Goal: Task Accomplishment & Management: Manage account settings

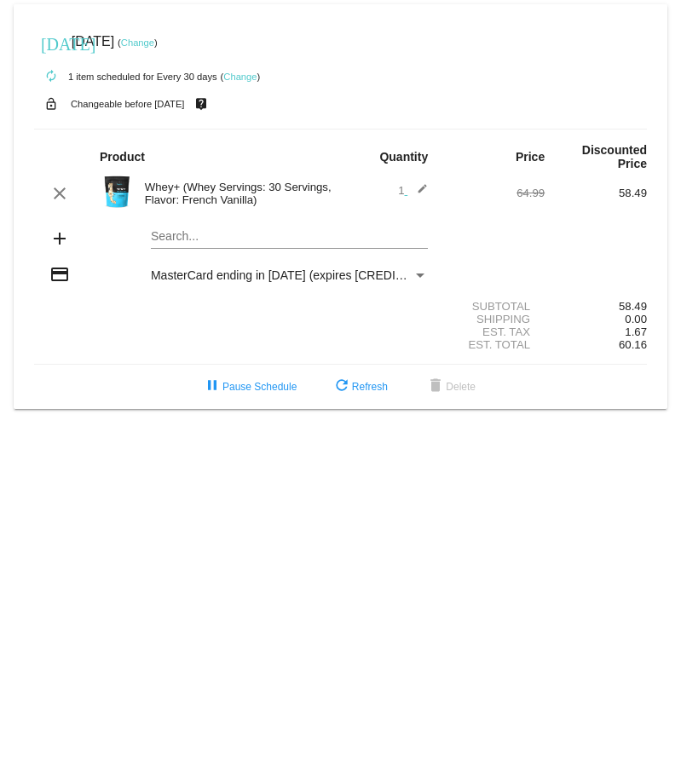
click at [421, 188] on mat-icon "edit" at bounding box center [417, 193] width 20 height 20
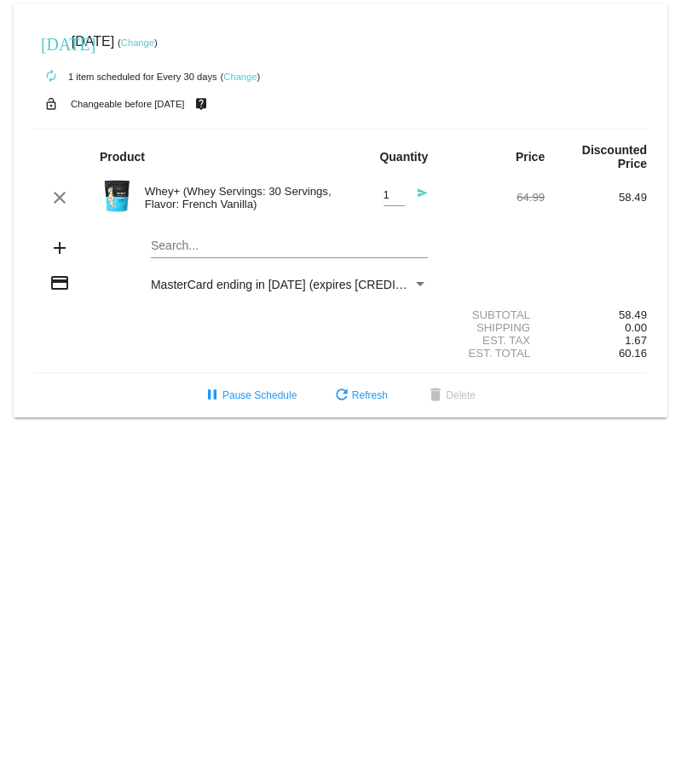
click at [418, 197] on mat-icon "send" at bounding box center [417, 197] width 20 height 20
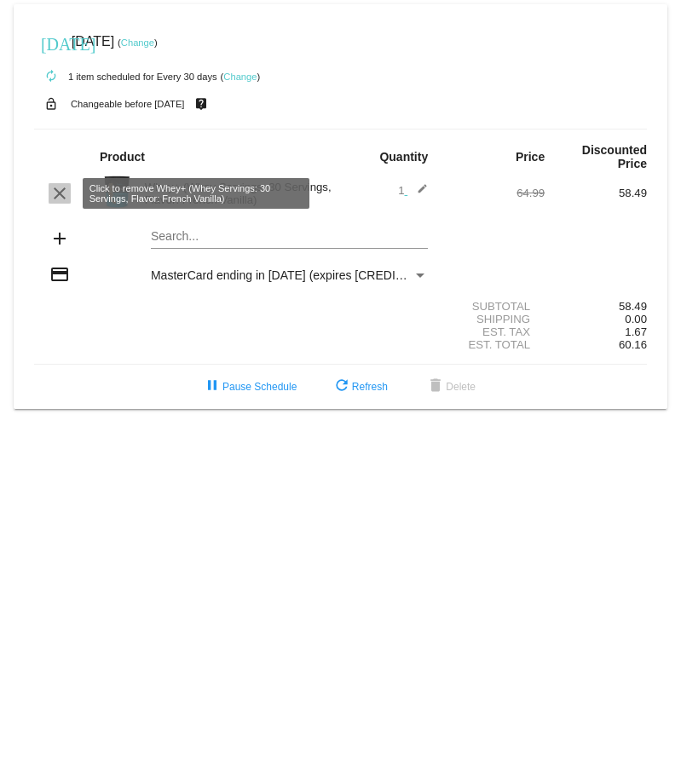
click at [60, 199] on mat-icon "clear" at bounding box center [59, 193] width 20 height 20
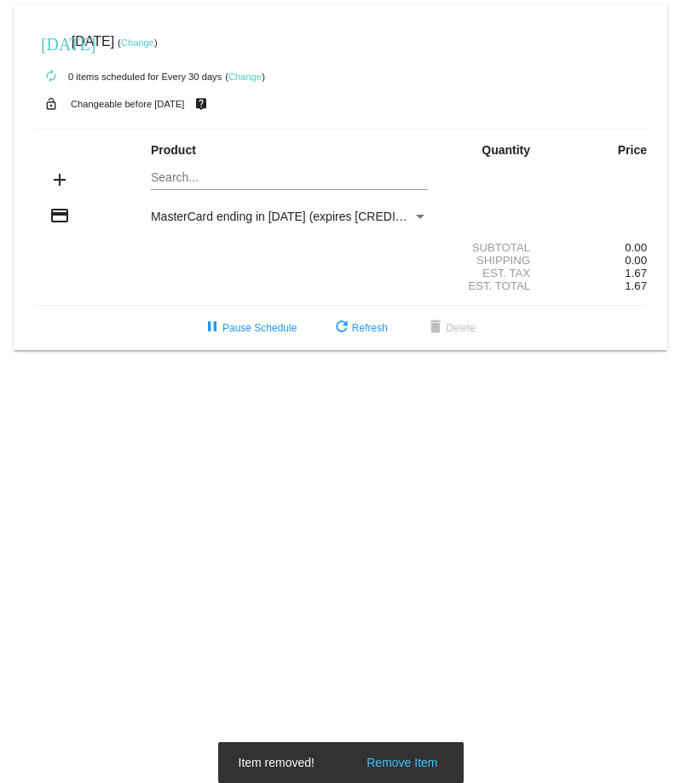
click at [197, 179] on mat-card "[DATE] [DATE] ( Change ) autorenew 0 items scheduled for Every 30 days ( Change…" at bounding box center [341, 177] width 654 height 346
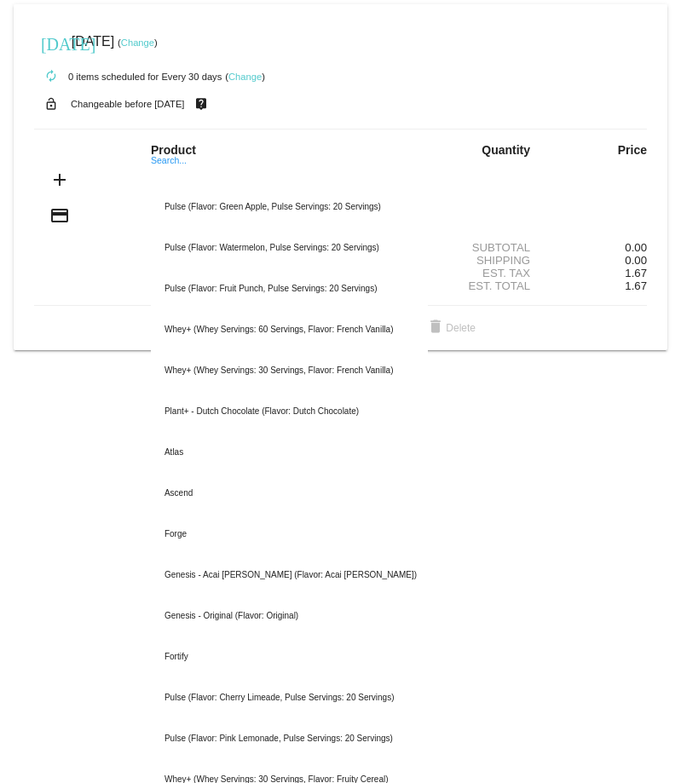
type input "w"
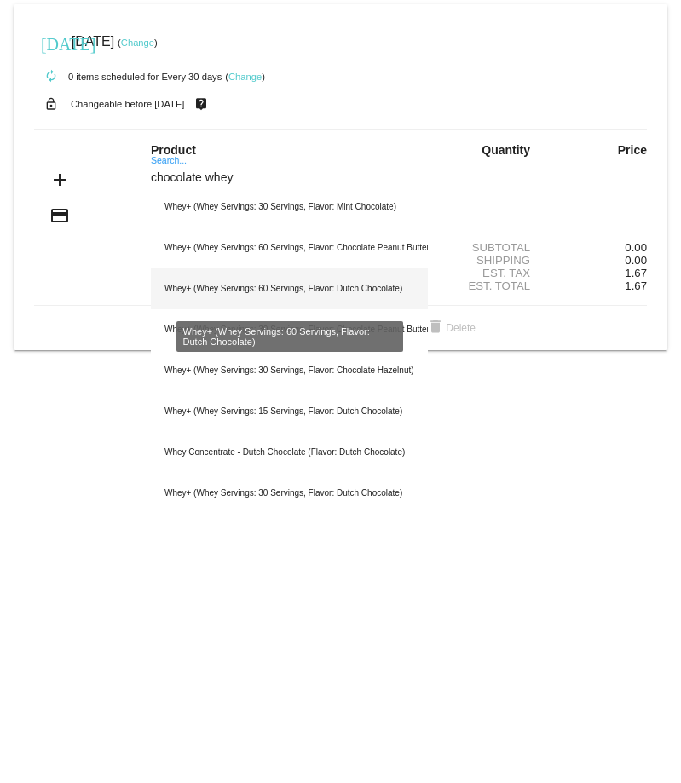
type input "chocolate whey"
click at [327, 290] on div "Whey+ (Whey Servings: 60 Servings, Flavor: Dutch Chocolate)" at bounding box center [289, 288] width 277 height 41
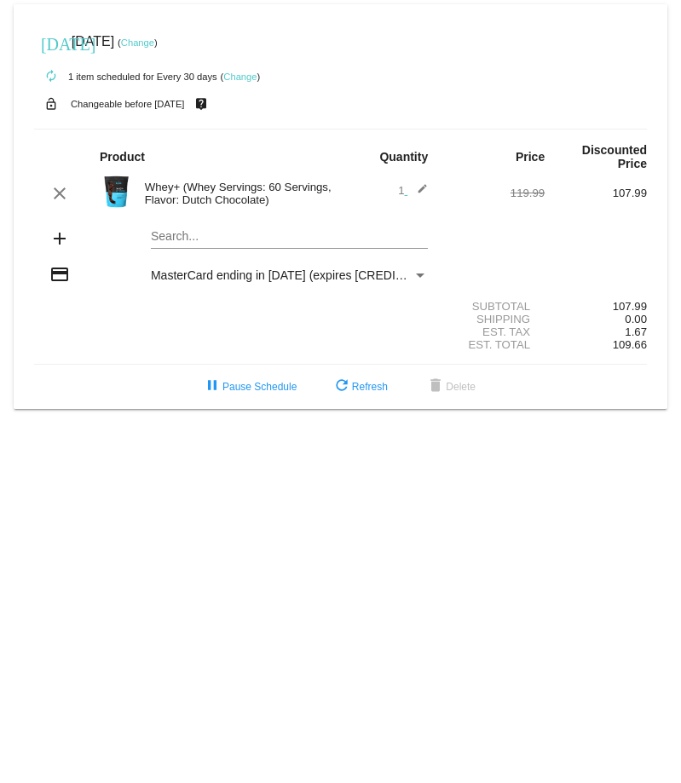
click at [54, 238] on mat-icon "add" at bounding box center [59, 238] width 20 height 20
click at [61, 237] on mat-icon "add" at bounding box center [59, 238] width 20 height 20
click at [179, 231] on mat-card "[DATE] [DATE] ( Change ) autorenew 1 item scheduled for Every 30 days ( Change …" at bounding box center [341, 206] width 654 height 405
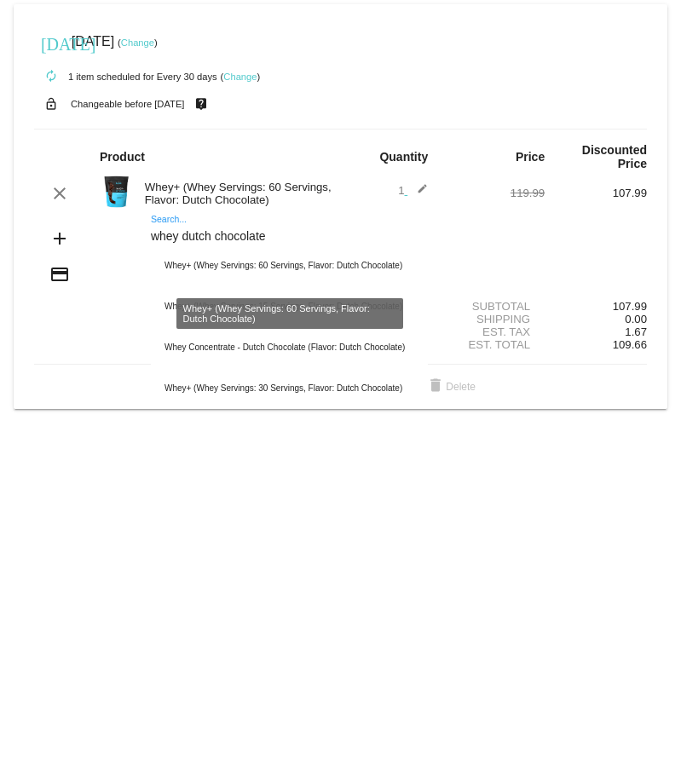
type input "whey dutch chocolate"
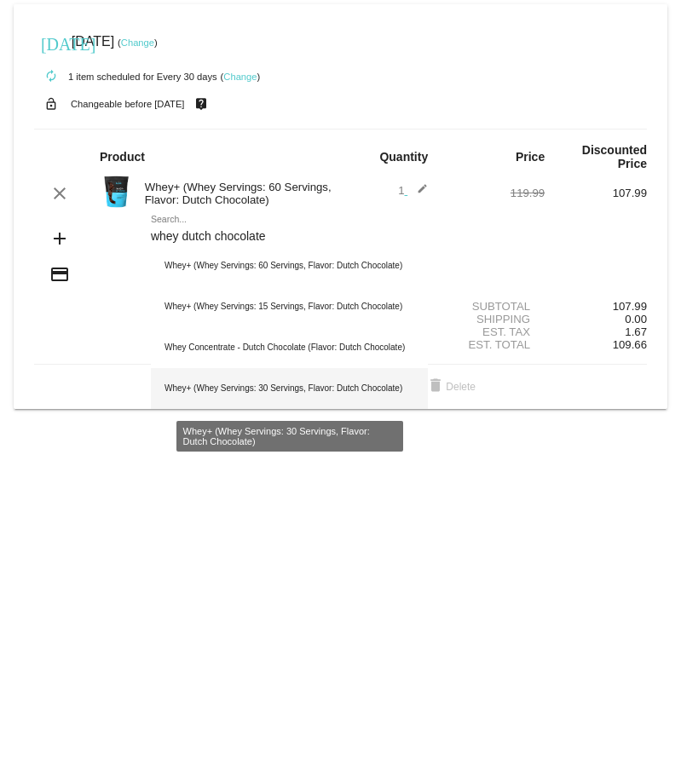
click at [323, 386] on div "Whey+ (Whey Servings: 30 Servings, Flavor: Dutch Chocolate)" at bounding box center [289, 388] width 277 height 41
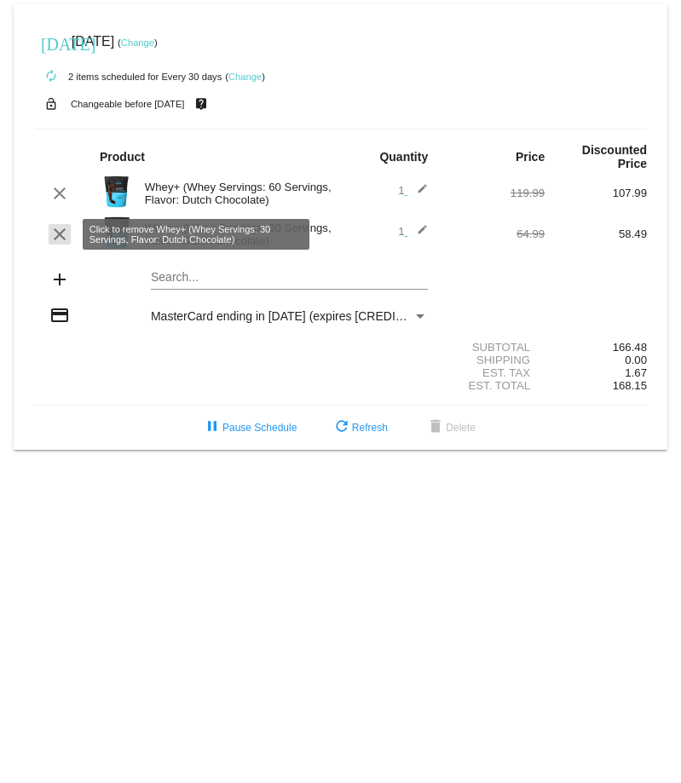
click at [61, 240] on mat-icon "clear" at bounding box center [59, 234] width 20 height 20
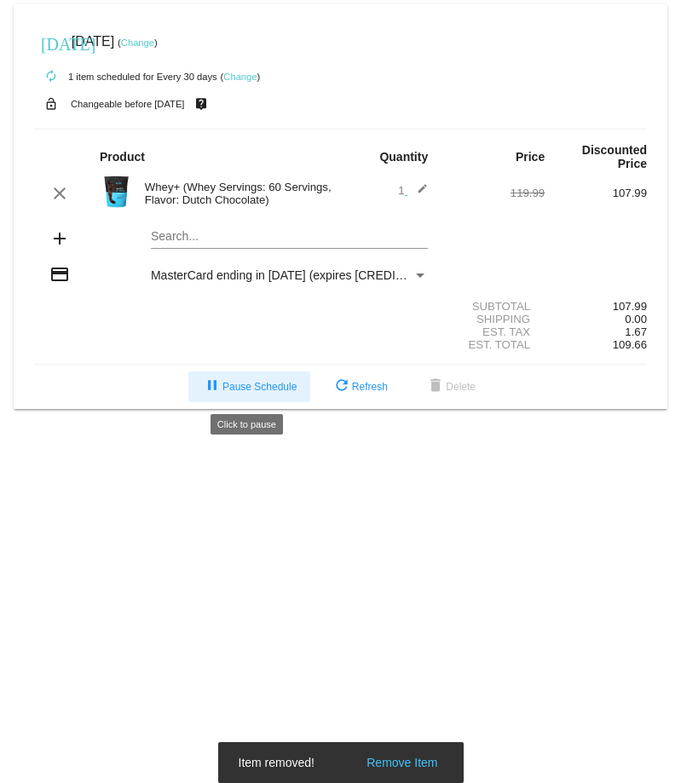
click at [263, 386] on span "pause Pause Schedule" at bounding box center [249, 387] width 95 height 12
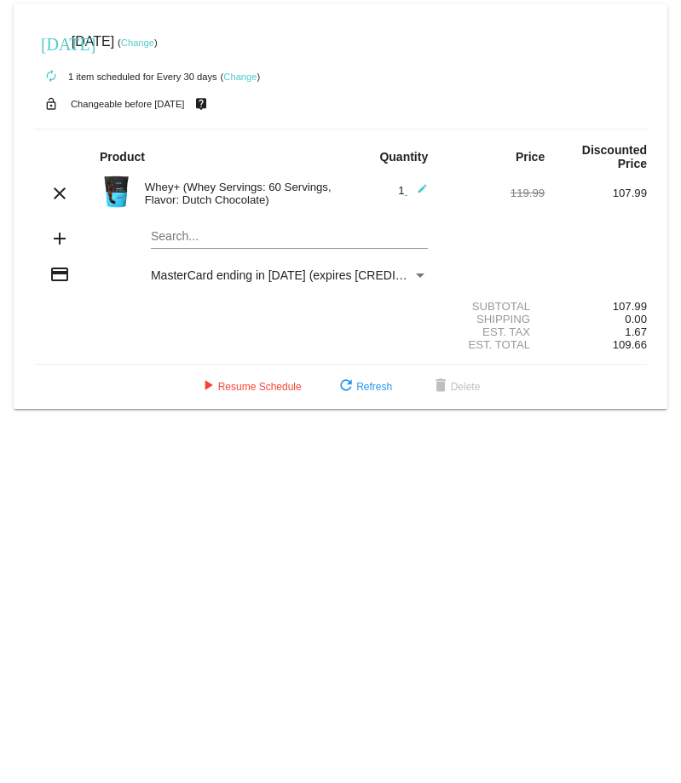
click at [241, 79] on link "Change" at bounding box center [239, 77] width 33 height 10
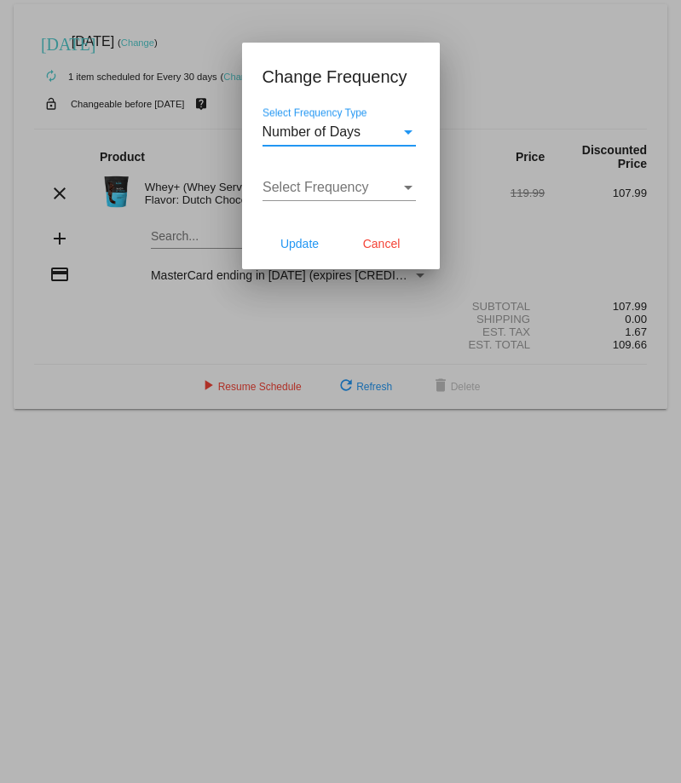
click at [366, 130] on div "Number of Days" at bounding box center [331, 131] width 138 height 15
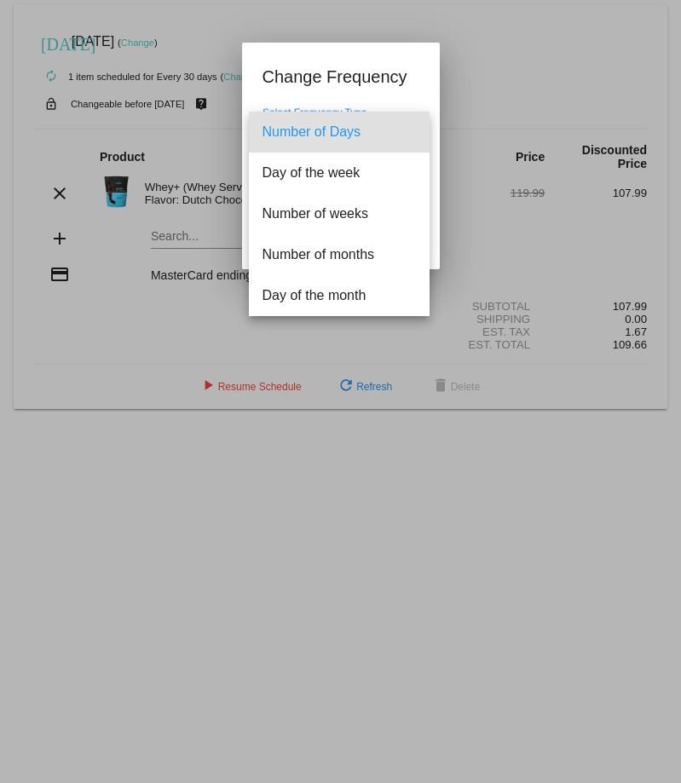
click at [539, 91] on div at bounding box center [340, 391] width 681 height 783
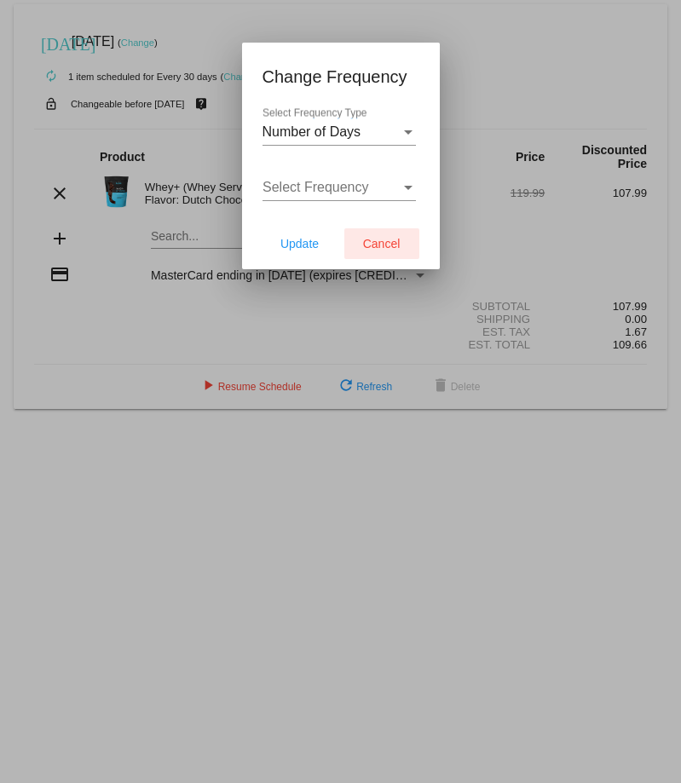
click at [384, 245] on span "Cancel" at bounding box center [381, 244] width 37 height 14
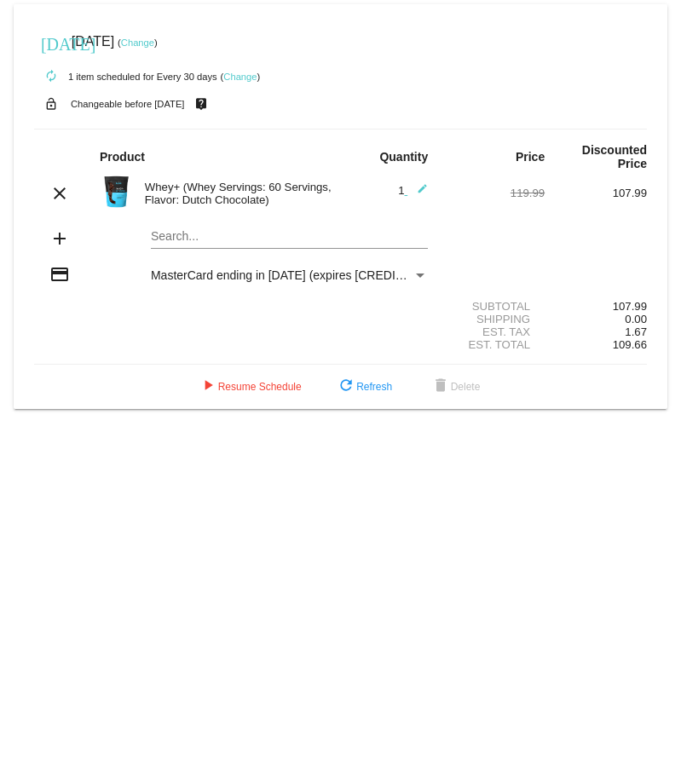
click at [48, 79] on mat-icon "autorenew" at bounding box center [51, 76] width 20 height 20
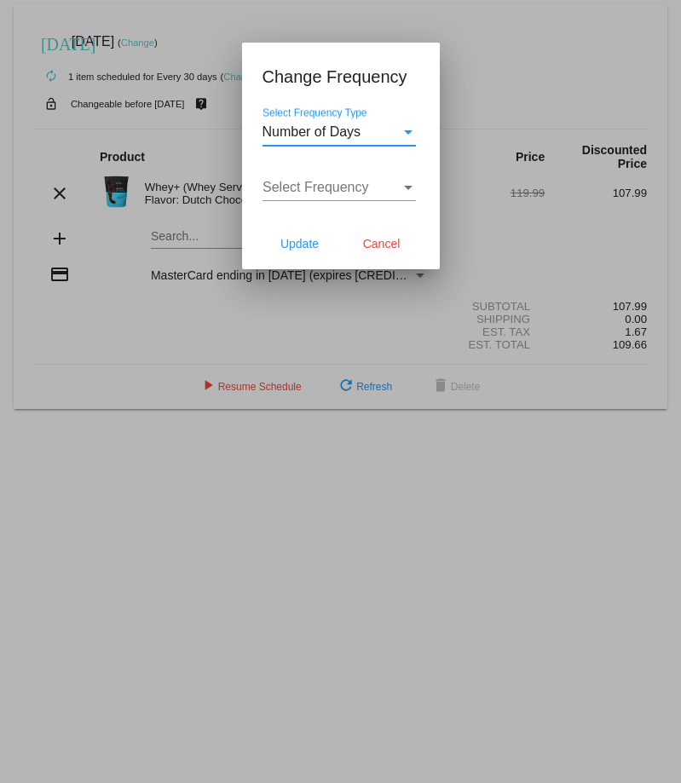
click at [404, 180] on div "Select Frequency" at bounding box center [408, 187] width 15 height 15
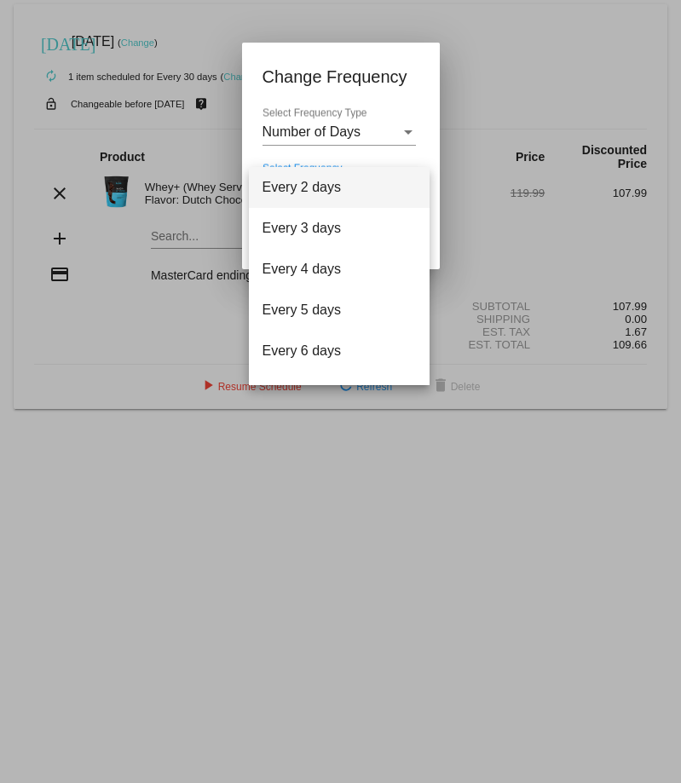
click at [409, 126] on div at bounding box center [340, 391] width 681 height 783
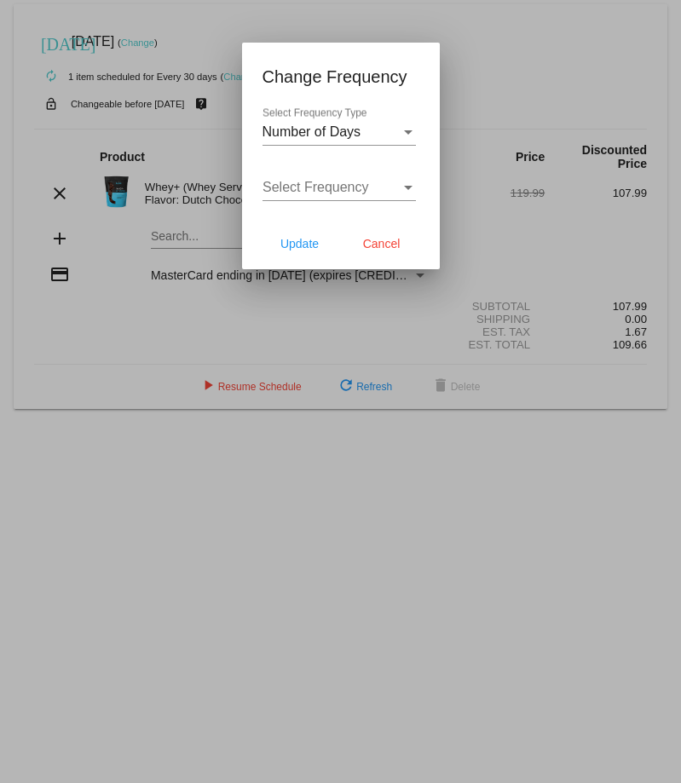
click at [409, 134] on div "Select Frequency Type" at bounding box center [408, 132] width 9 height 4
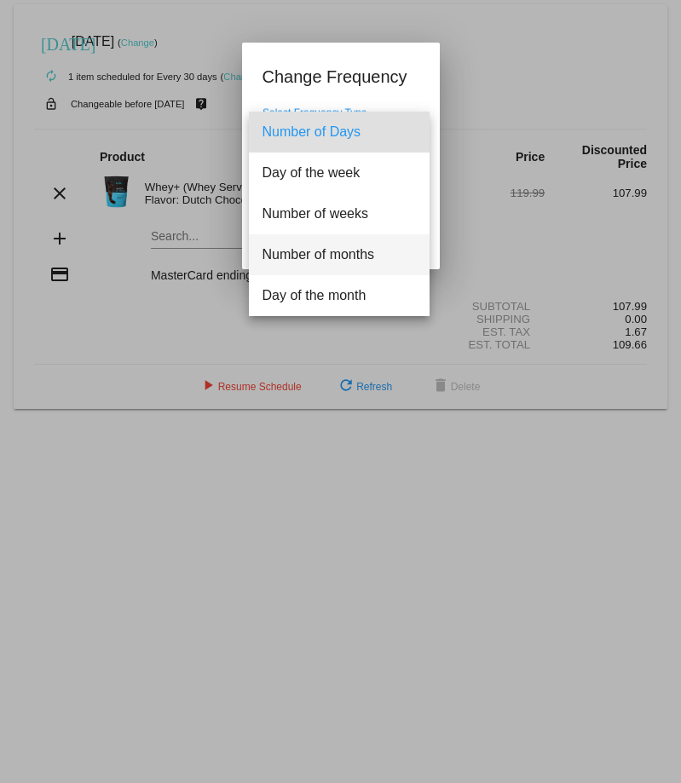
click at [321, 244] on span "Number of months" at bounding box center [338, 254] width 153 height 41
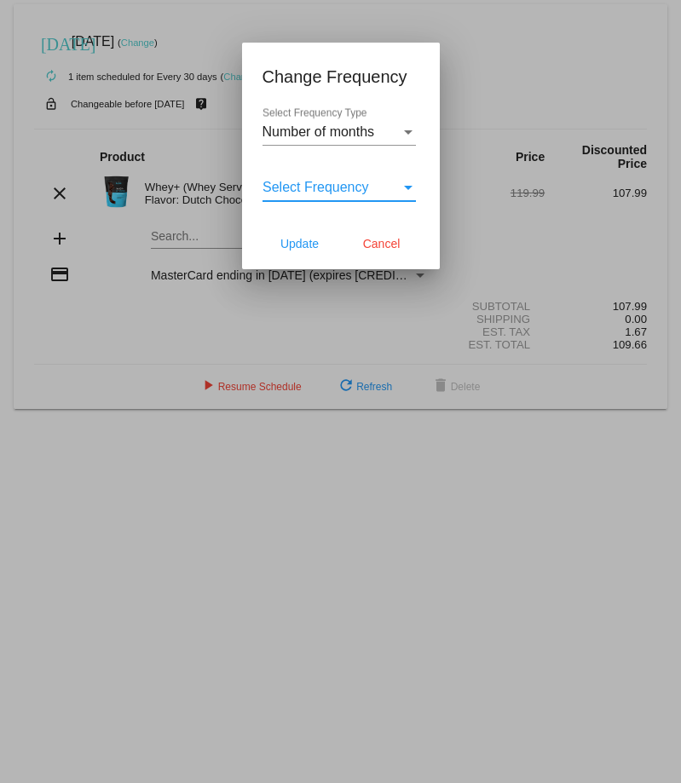
click at [407, 189] on div "Select Frequency" at bounding box center [408, 188] width 9 height 4
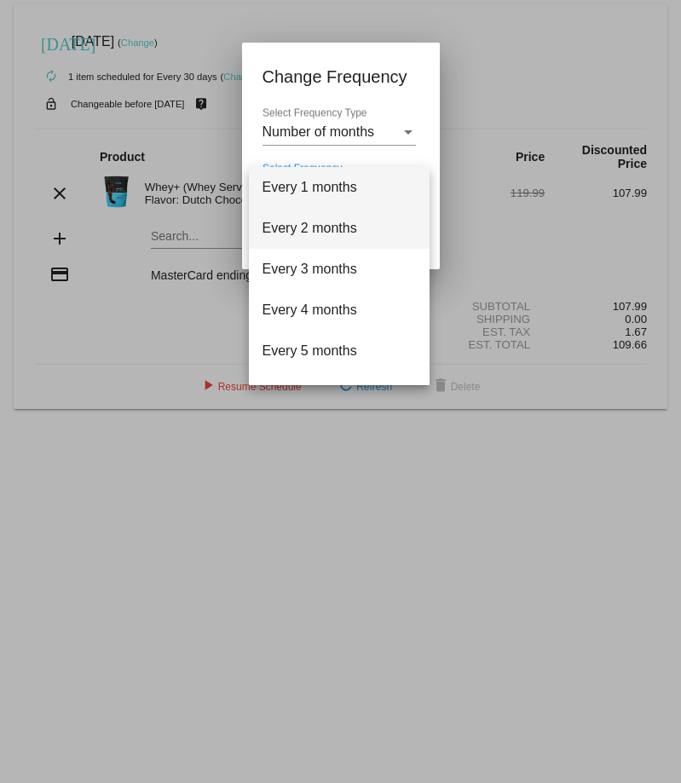
click at [322, 223] on span "Every 2 months" at bounding box center [338, 228] width 153 height 41
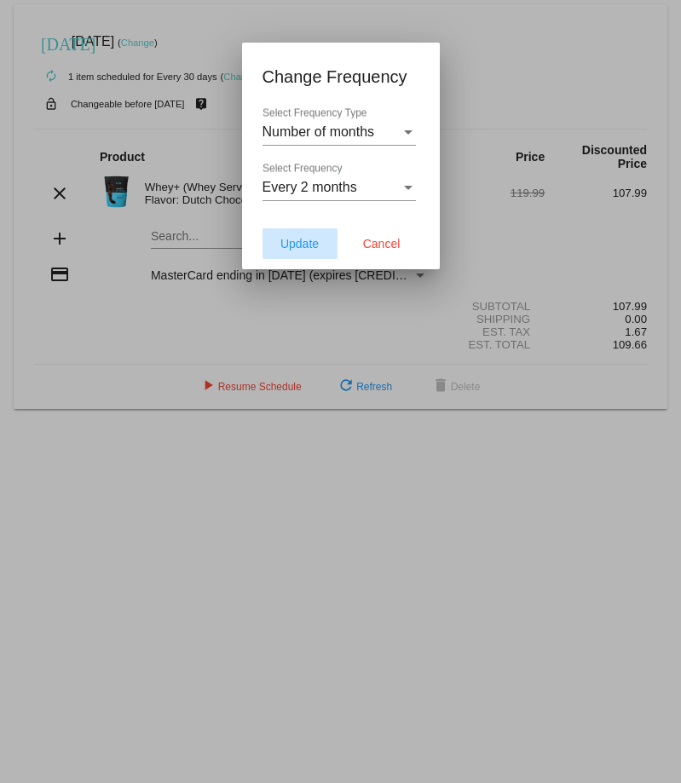
click at [308, 239] on span "Update" at bounding box center [299, 244] width 38 height 14
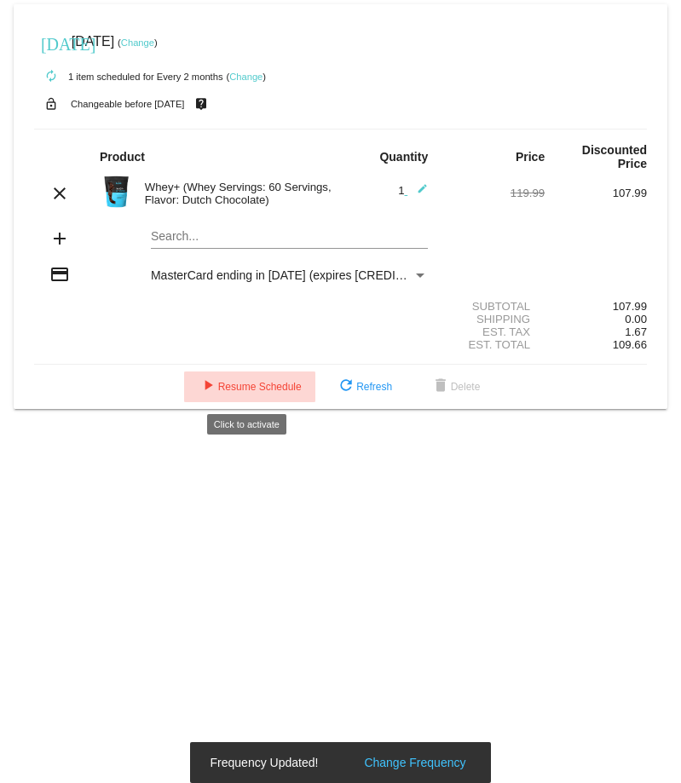
click at [234, 381] on span "play_arrow Resume Schedule" at bounding box center [250, 387] width 104 height 12
